Goal: Task Accomplishment & Management: Use online tool/utility

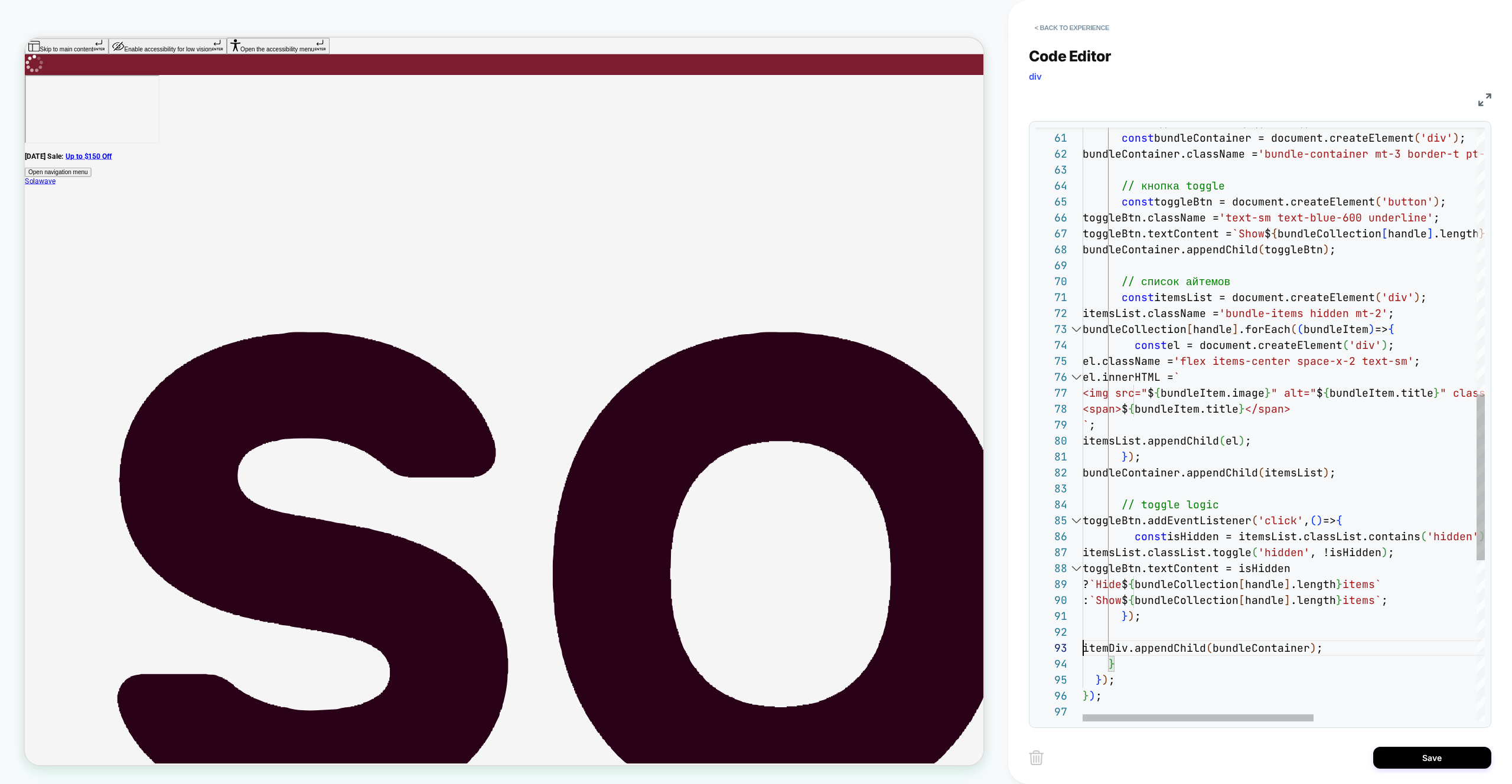
scroll to position [143, 146]
click at [1248, 283] on div "bundleContainer.className = 'bundle-container mt-3 border-t pt-2' ; // кнопка t…" at bounding box center [1424, 235] width 684 height 2124
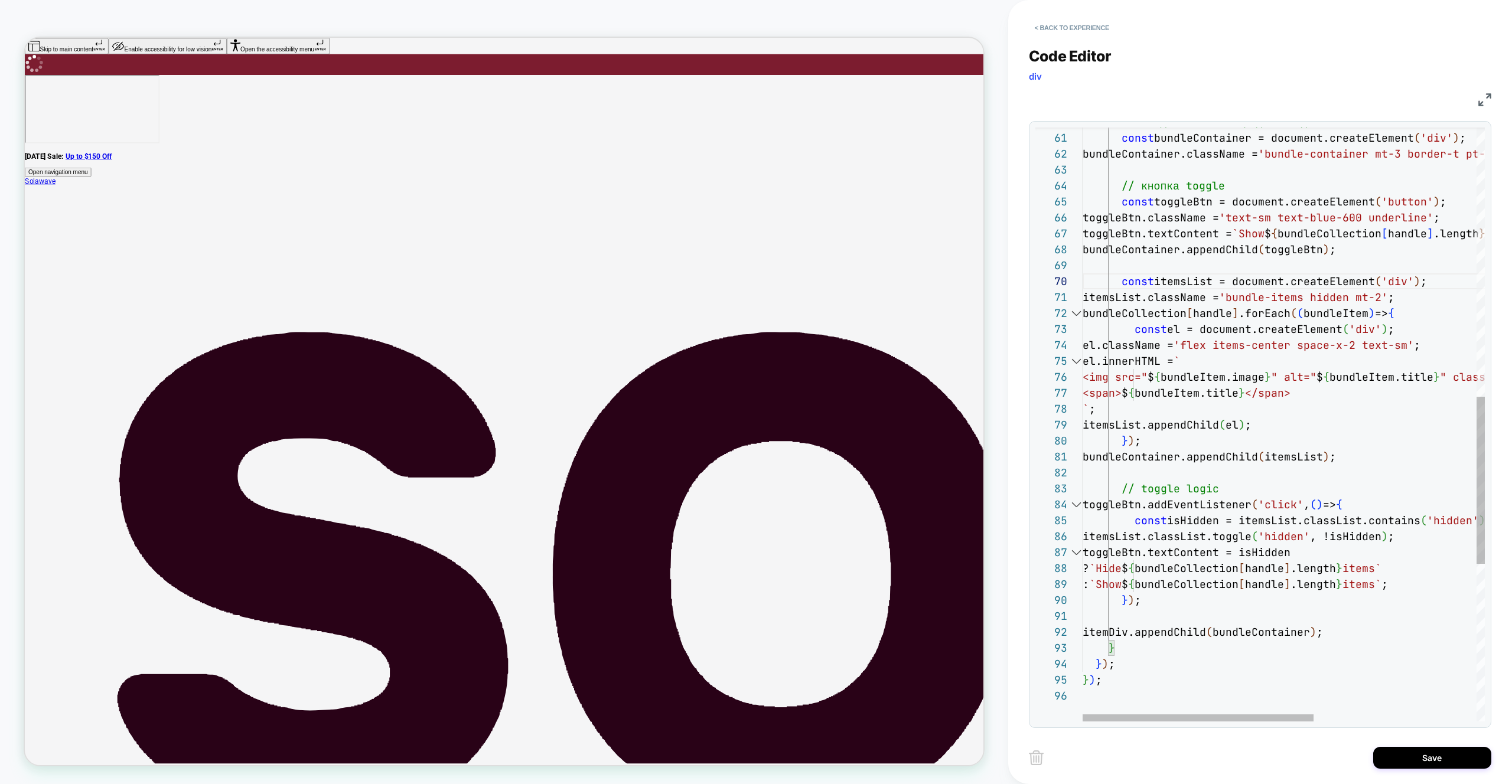
click at [1233, 183] on div "bundleContainer.className = 'bundle-container mt-3 border-t pt-2' ; // кнопка t…" at bounding box center [1424, 227] width 684 height 2108
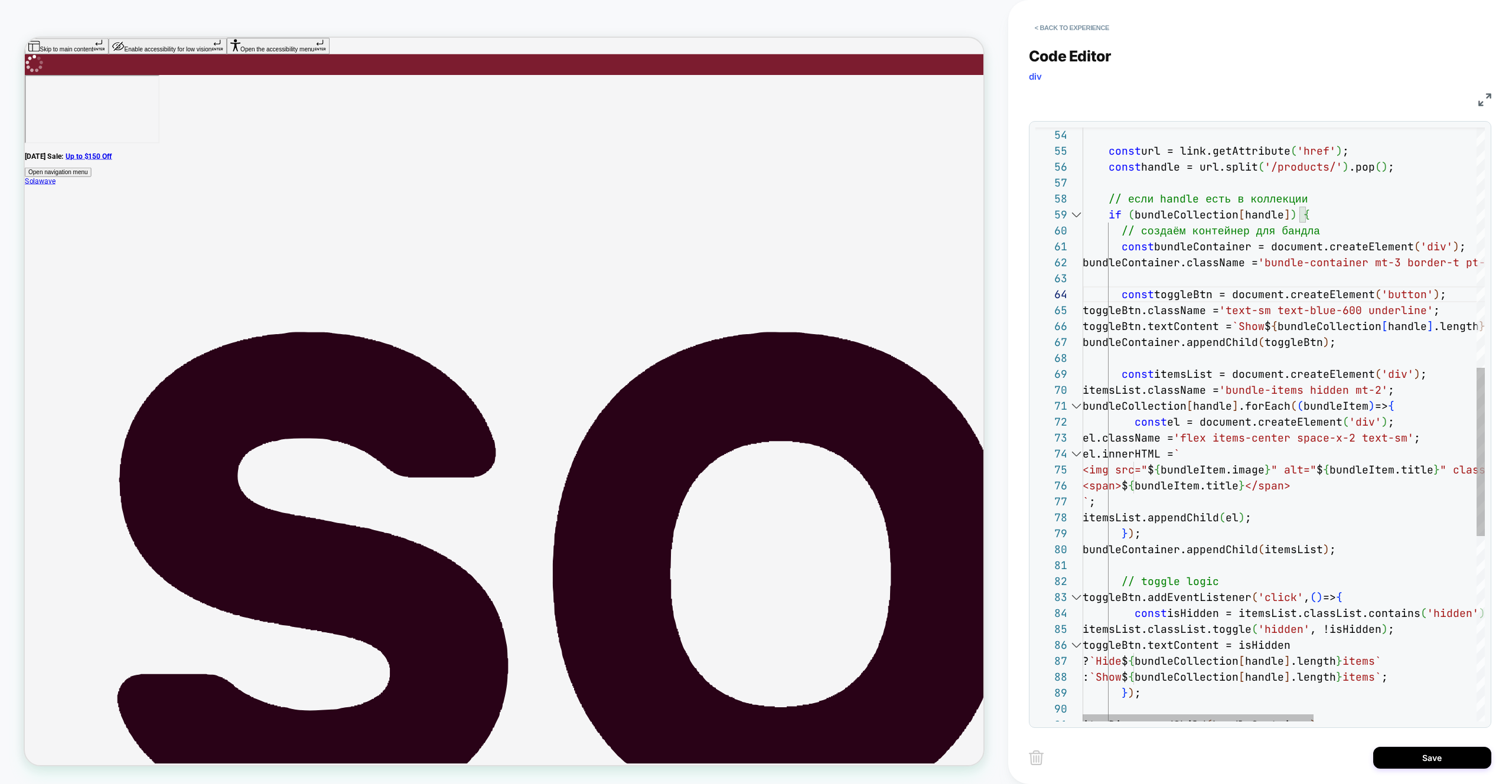
click at [1310, 195] on div "bundleContainer.className = 'bundle-container mt-3 border-t pt-2' ; const toggl…" at bounding box center [1424, 327] width 684 height 2092
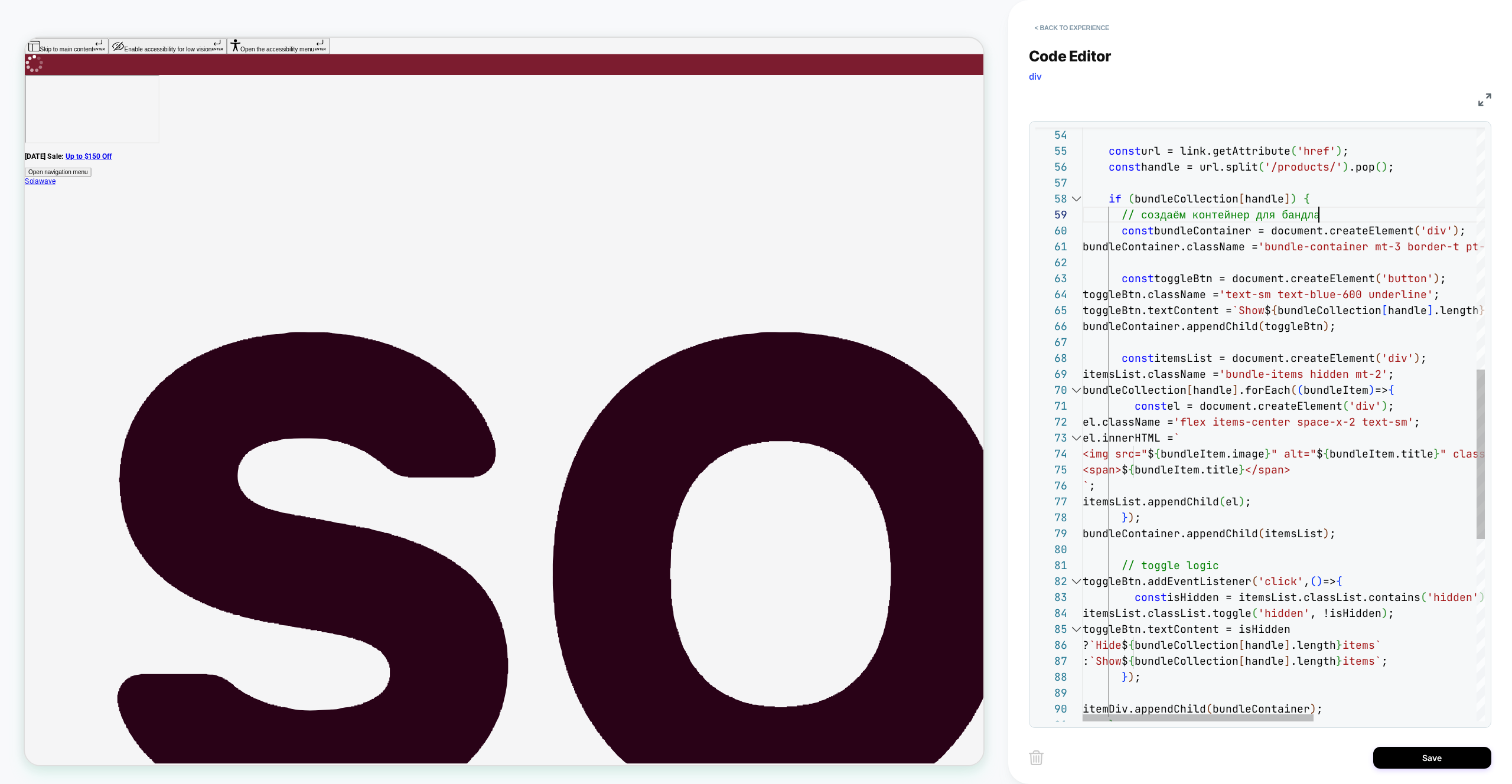
click at [1329, 208] on div "bundleContainer.className = 'bundle-container mt-3 border-t pt-2' ; const toggl…" at bounding box center [1424, 319] width 684 height 2076
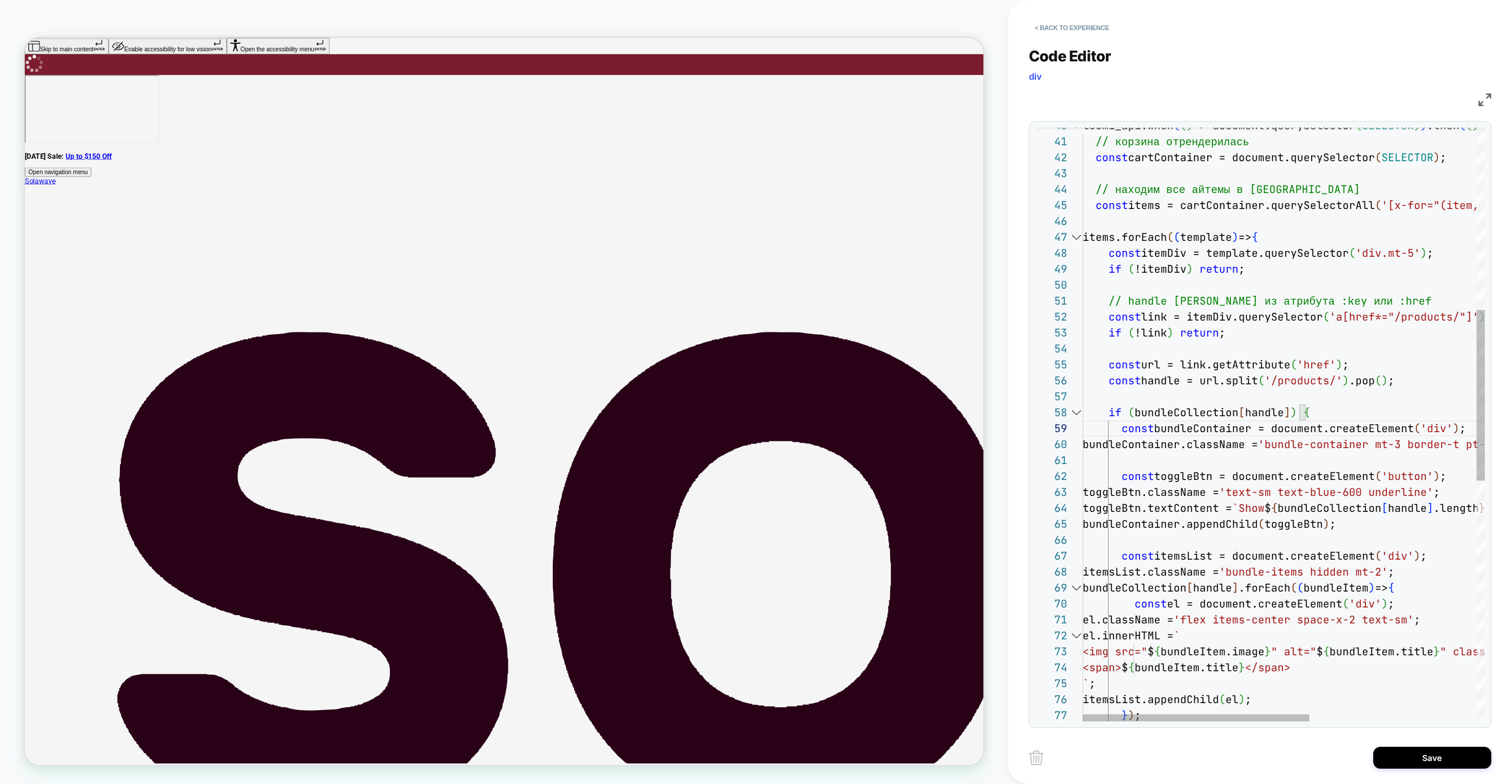
click at [1387, 302] on div "bundleContainer.className = 'bundle-container mt-3 border-t pt-2' ; const toggl…" at bounding box center [1431, 526] width 697 height 2061
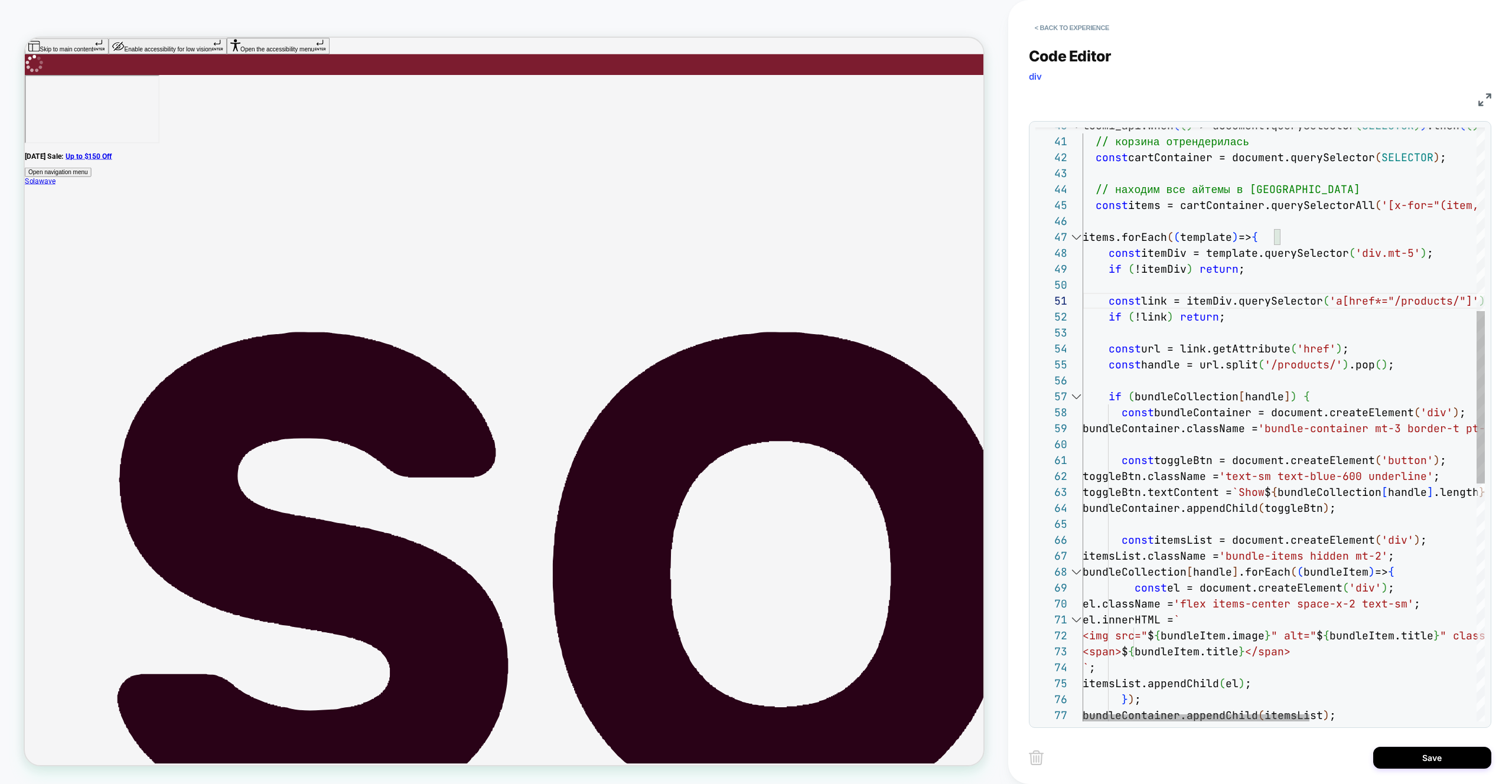
click at [1299, 192] on div "bundleContainer.className = 'bundle-container mt-3 border-t pt-2' ; const toggl…" at bounding box center [1431, 518] width 697 height 2044
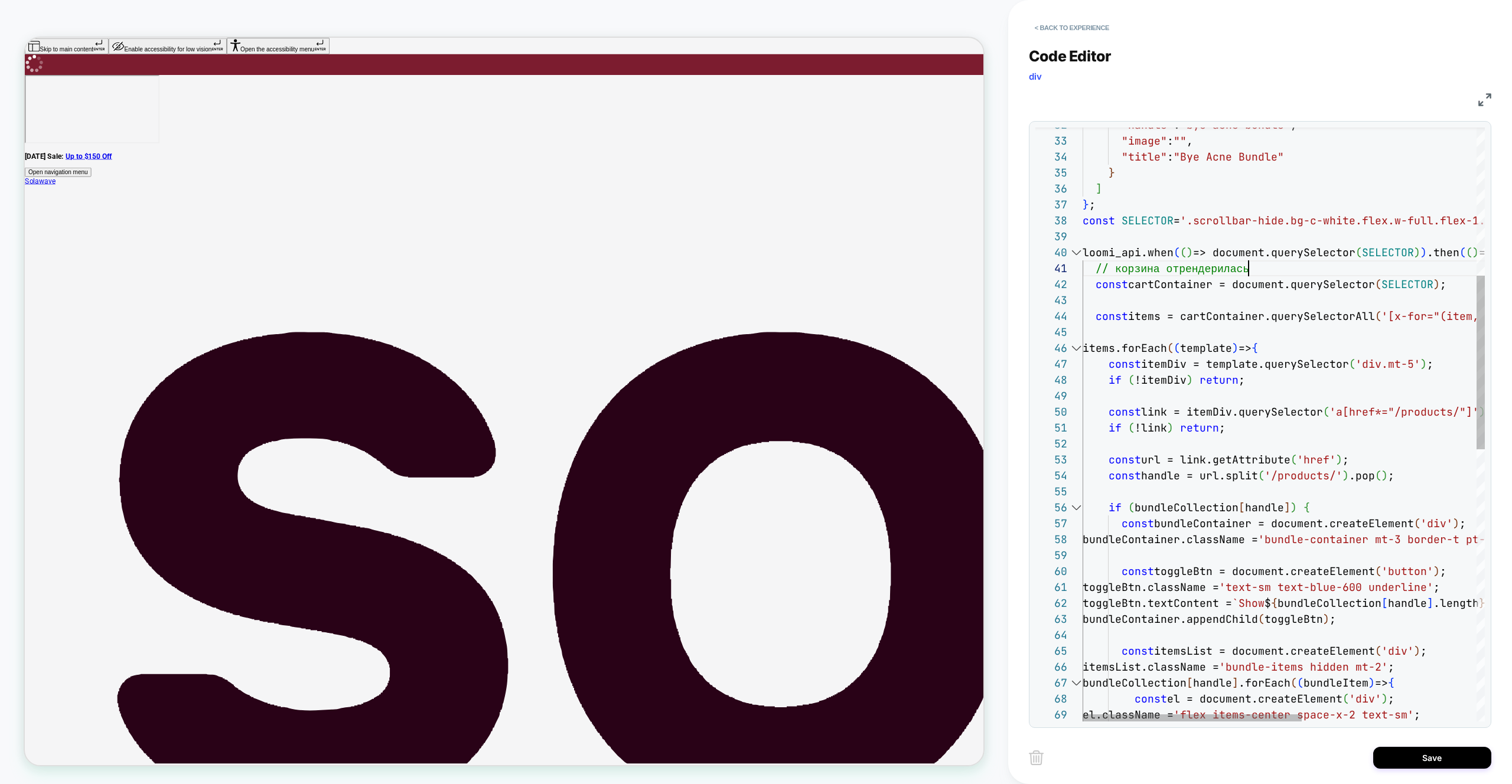
click at [1261, 272] on div "bundleContainer.className = 'bundle-container mt-3 border-t pt-2' ; const toggl…" at bounding box center [1443, 637] width 722 height 2028
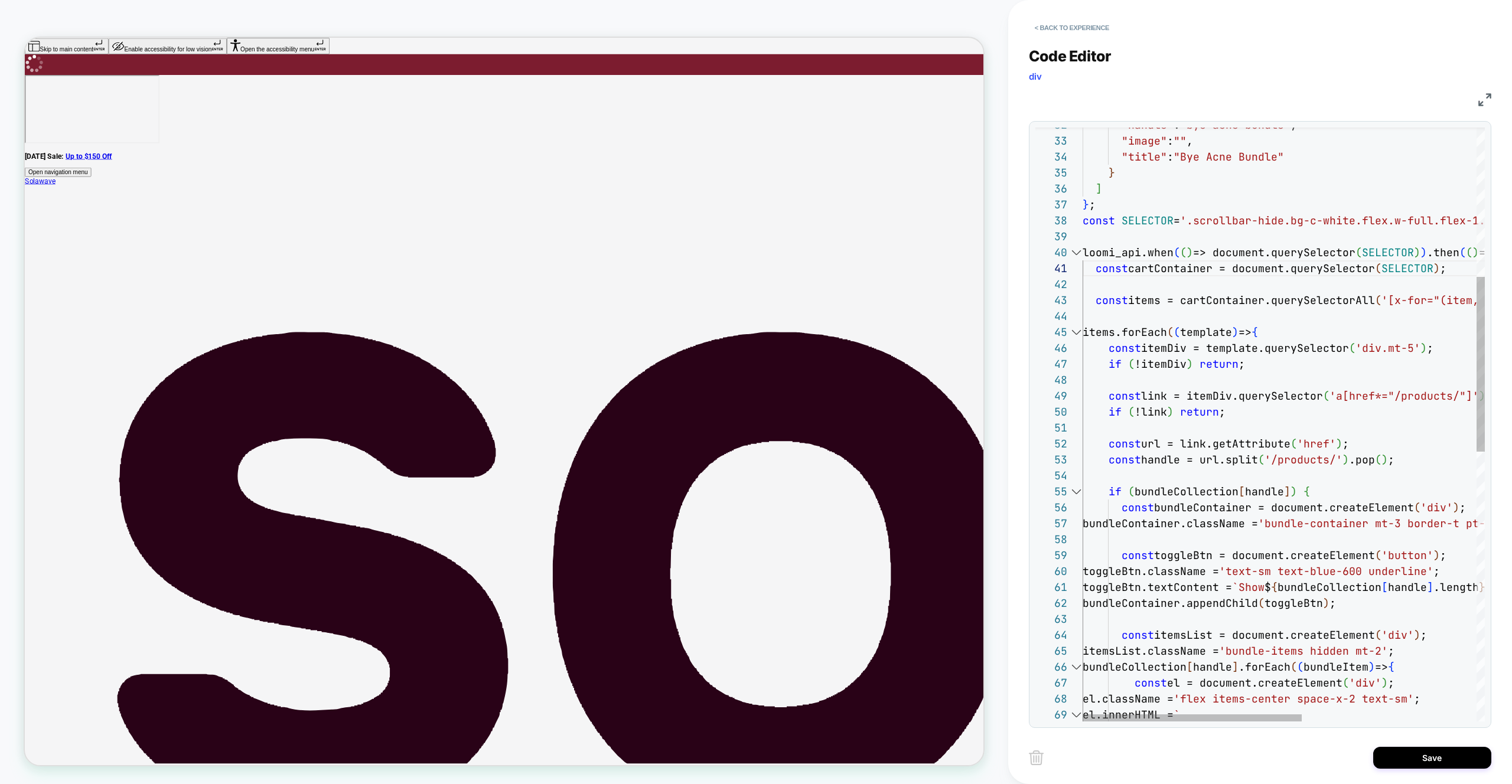
click at [1217, 324] on div "bundleContainer.className = 'bundle-container mt-3 border-t pt-2' ; const toggl…" at bounding box center [1443, 629] width 722 height 2013
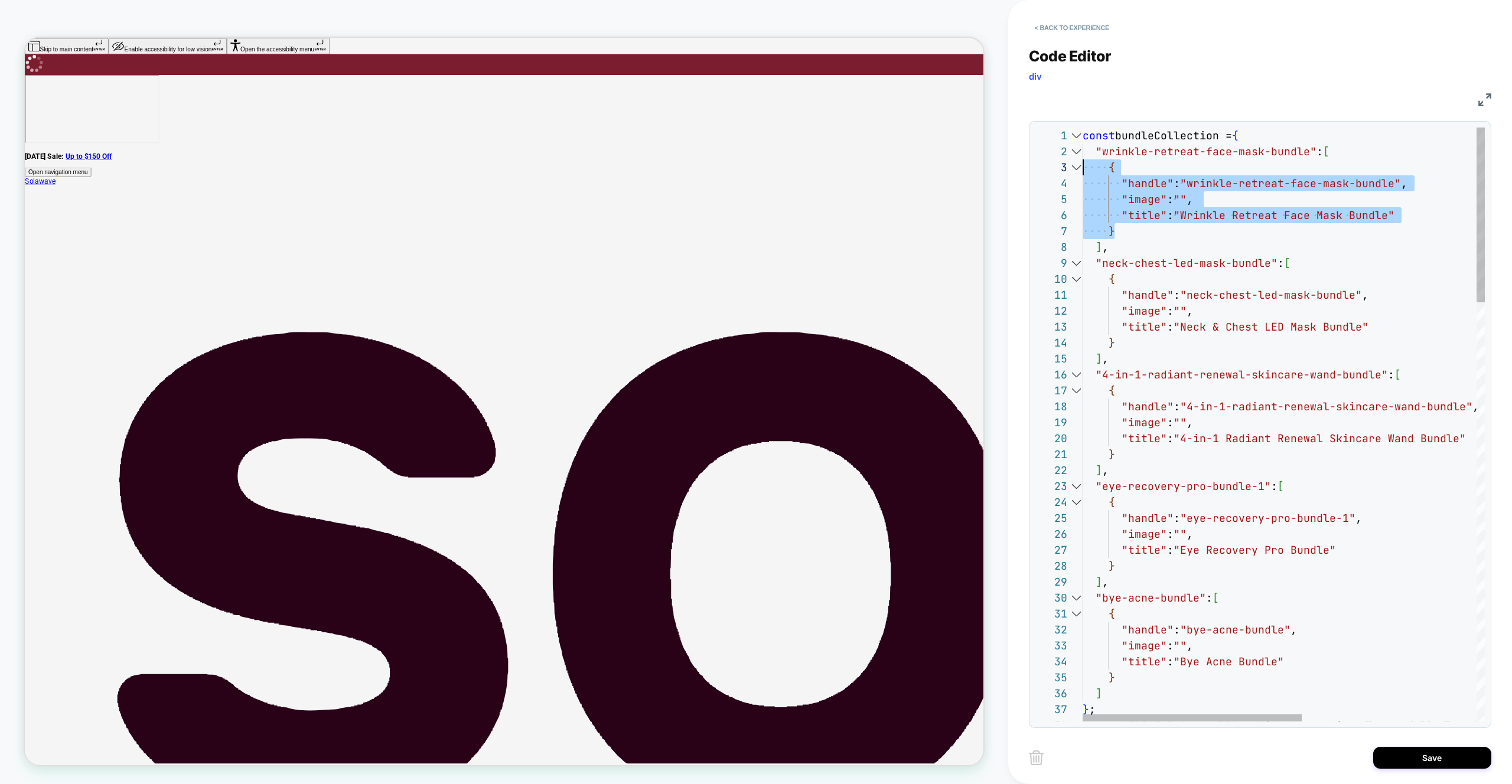
drag, startPoint x: 1148, startPoint y: 233, endPoint x: 1037, endPoint y: 170, distance: 127.6
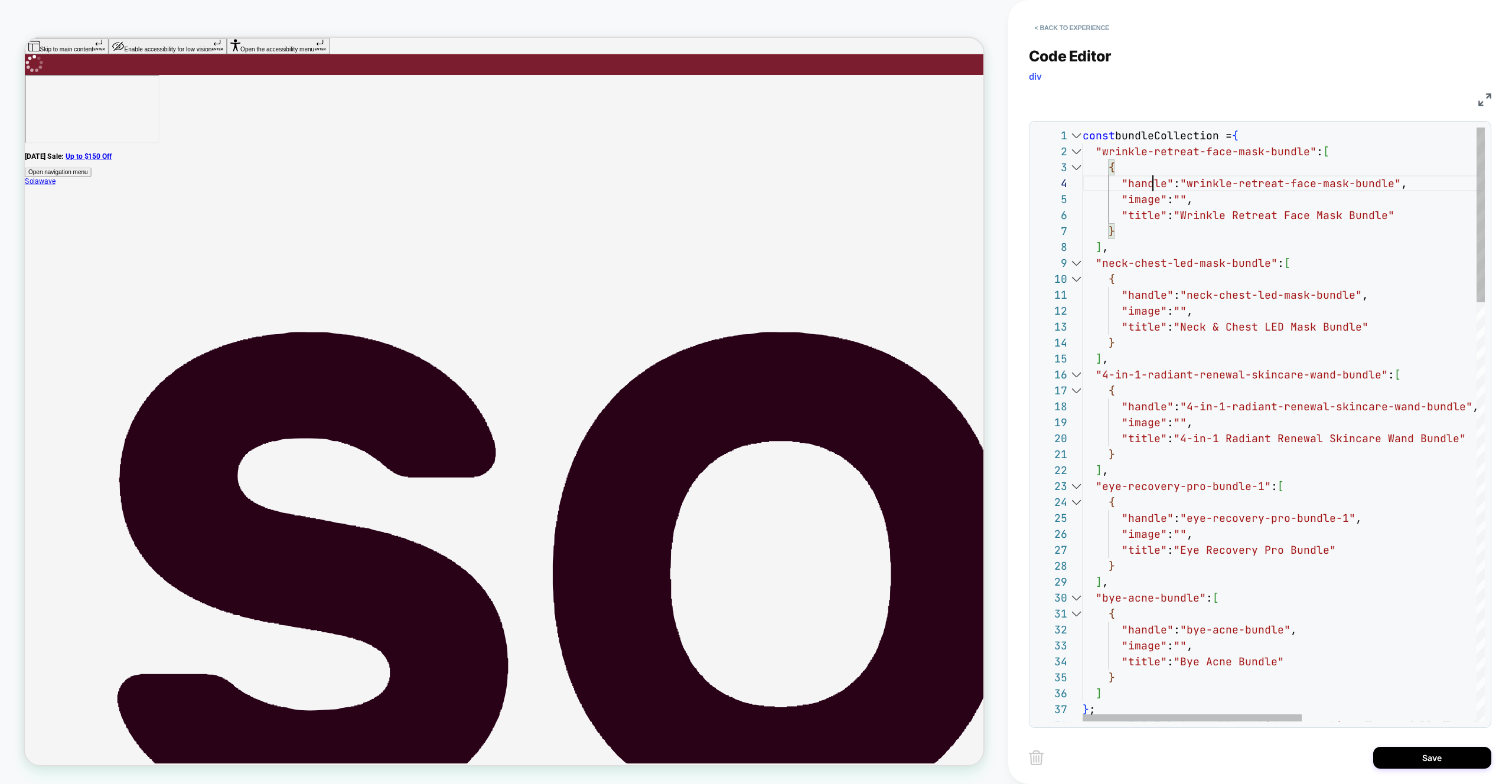
type textarea "**********"
